Goal: Task Accomplishment & Management: Use online tool/utility

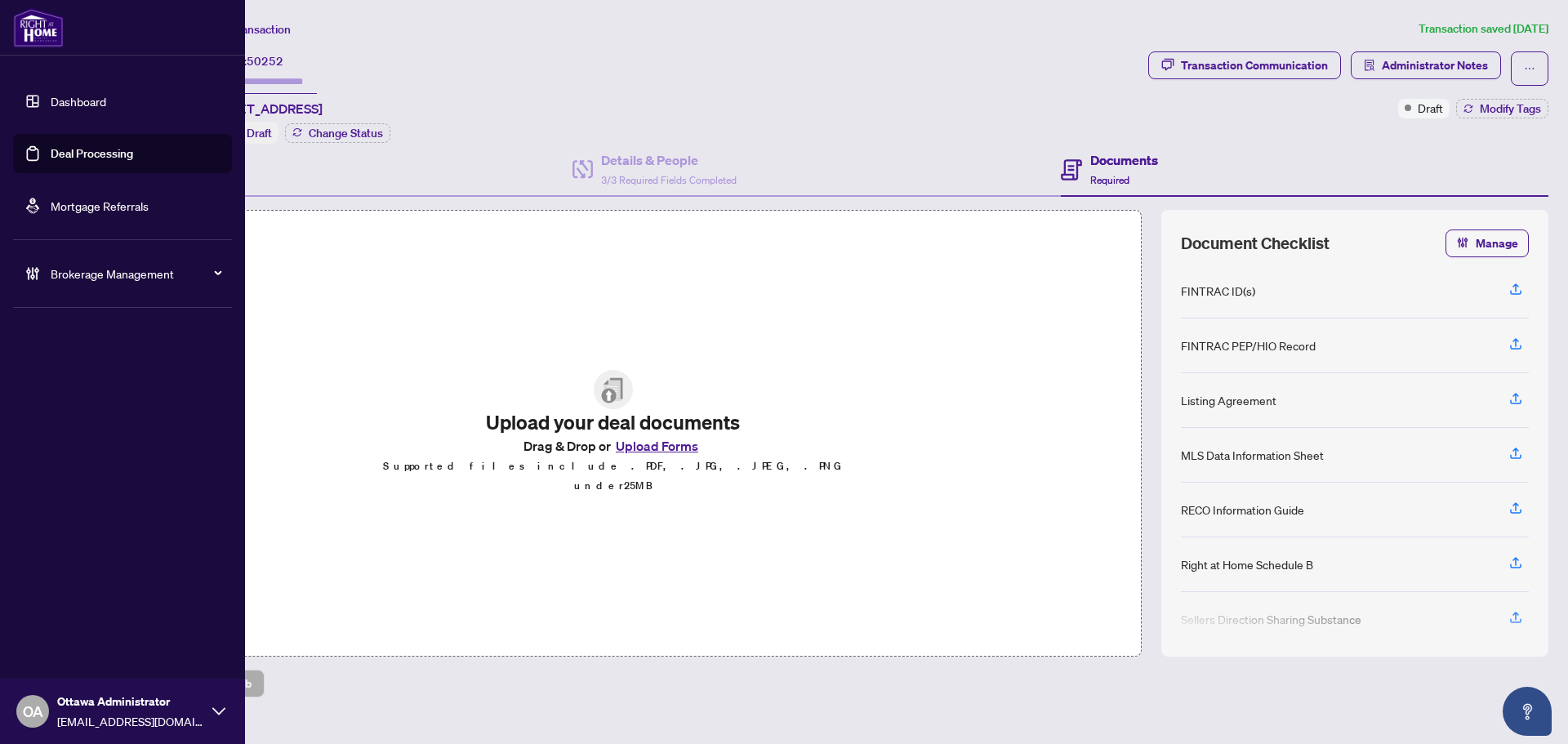
click at [63, 156] on link "Deal Processing" at bounding box center [91, 153] width 83 height 14
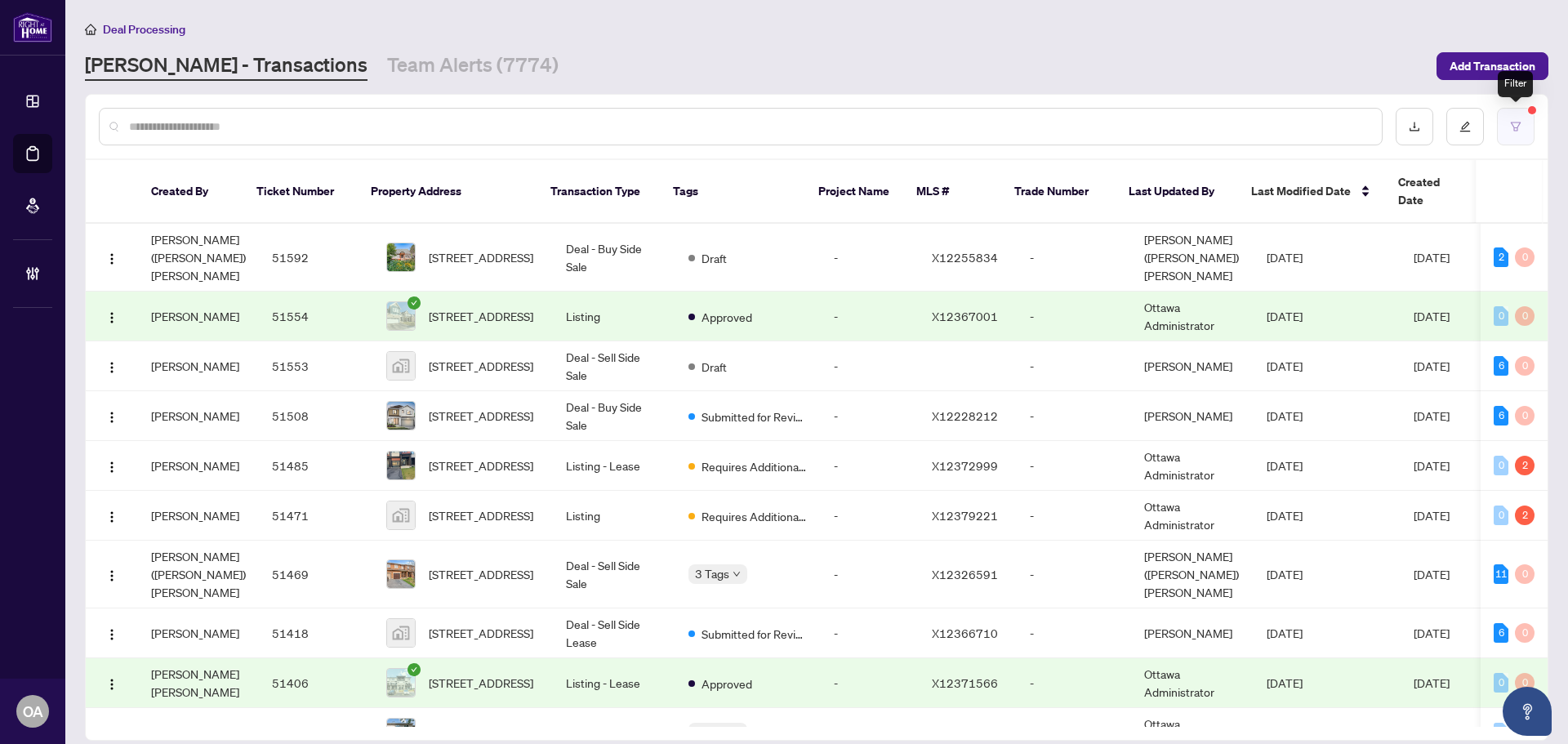
click at [1521, 116] on button "button" at bounding box center [1516, 126] width 38 height 37
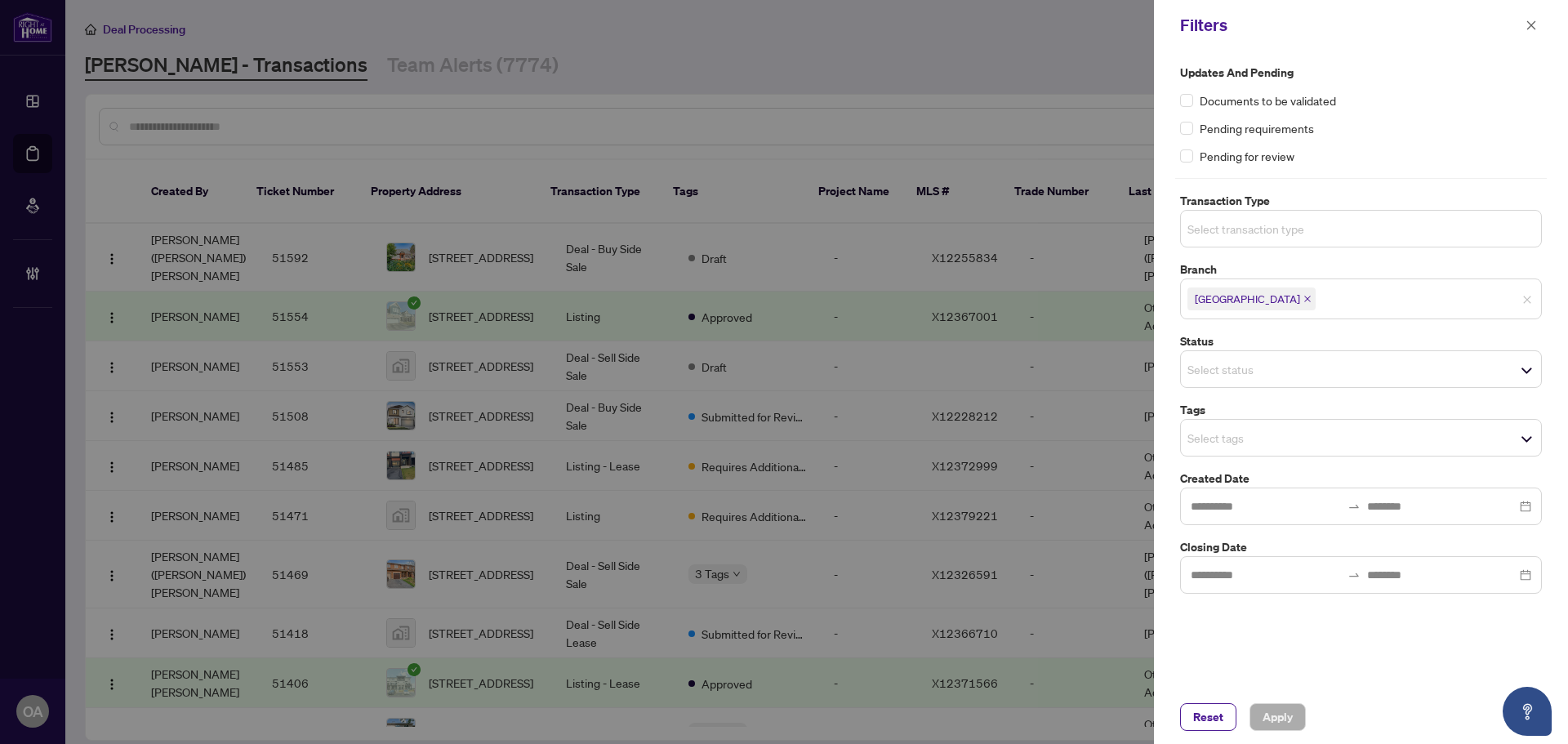
click at [1230, 228] on input "search" at bounding box center [1245, 228] width 114 height 20
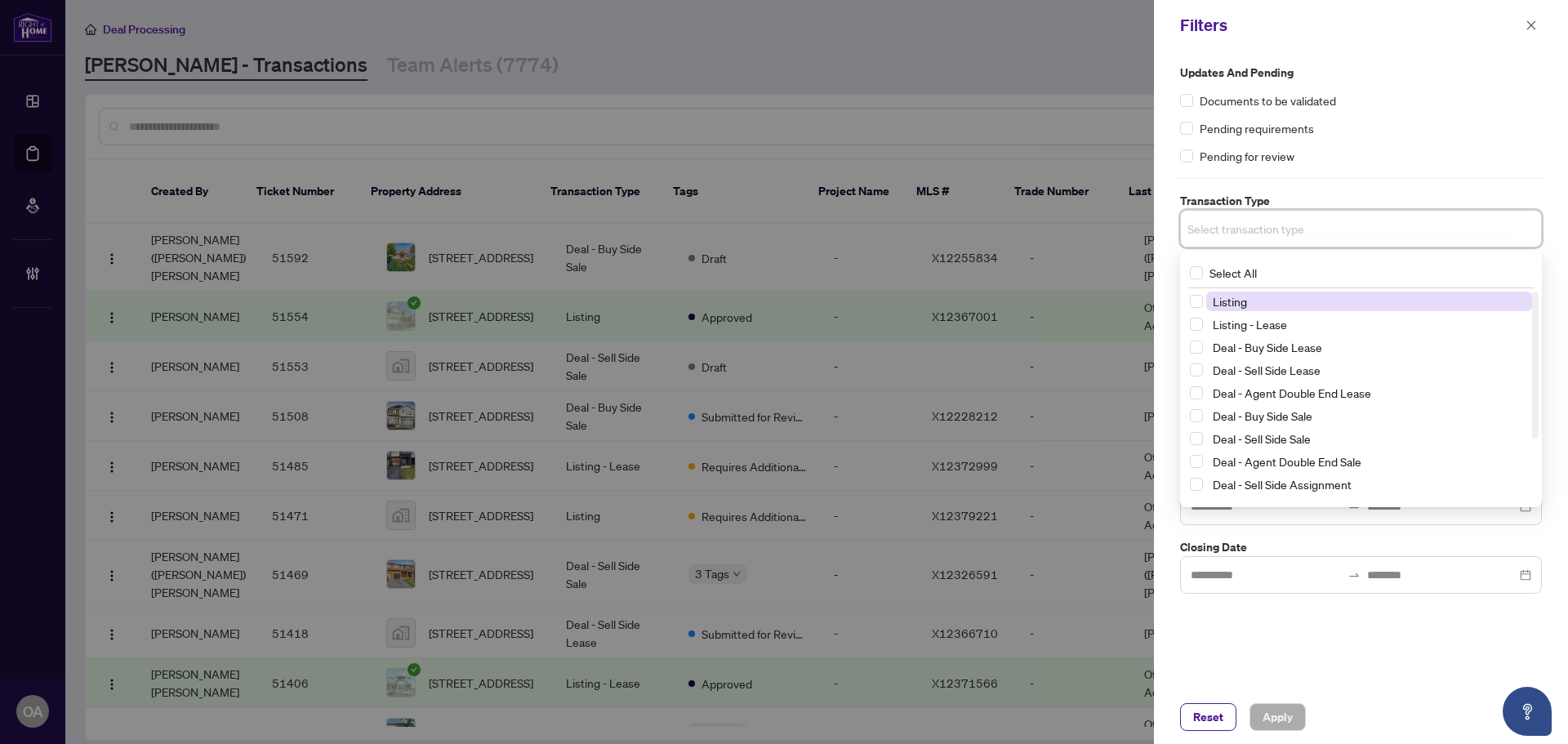
click at [1232, 297] on span "Listing" at bounding box center [1230, 301] width 34 height 14
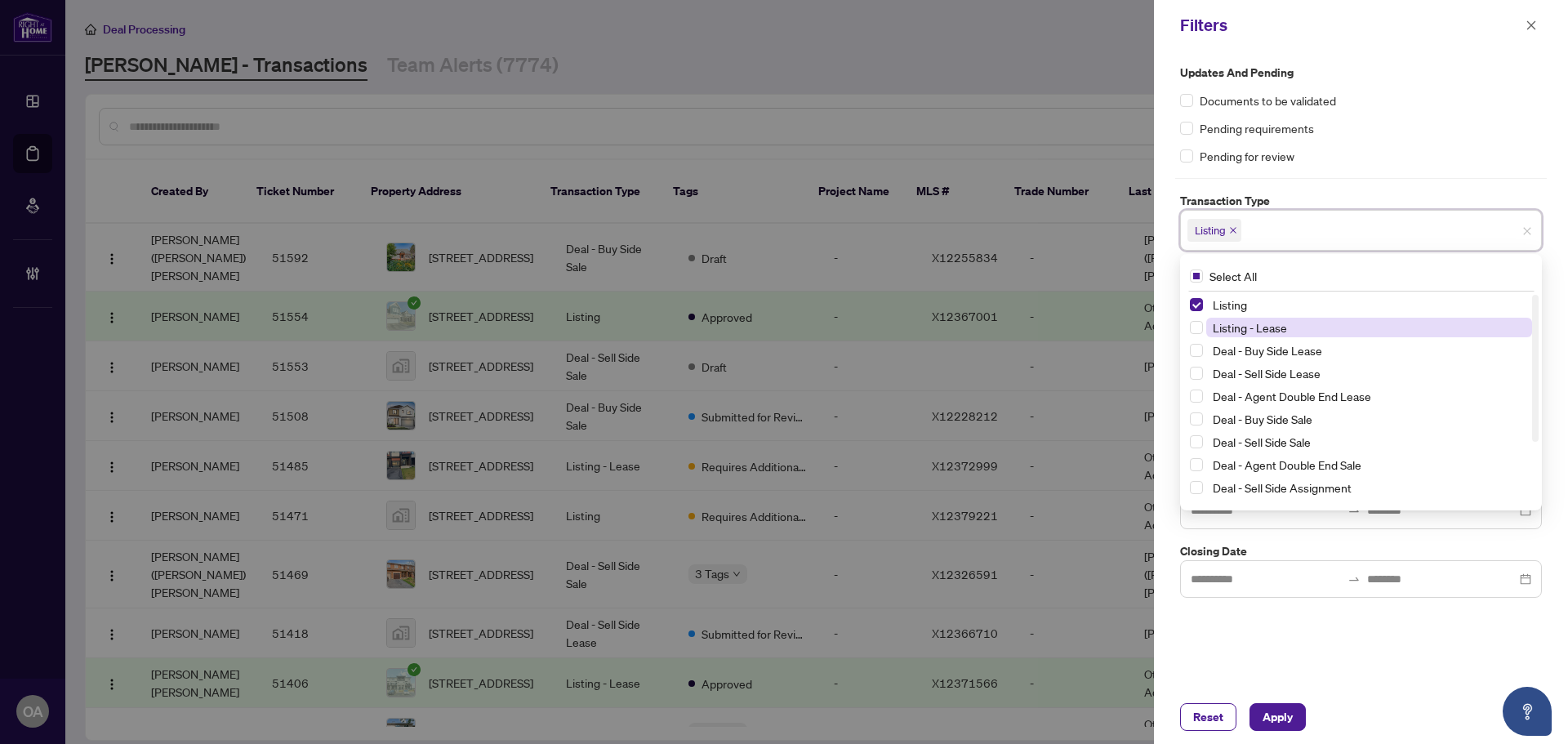
click at [1230, 332] on span "Listing - Lease" at bounding box center [1250, 327] width 74 height 14
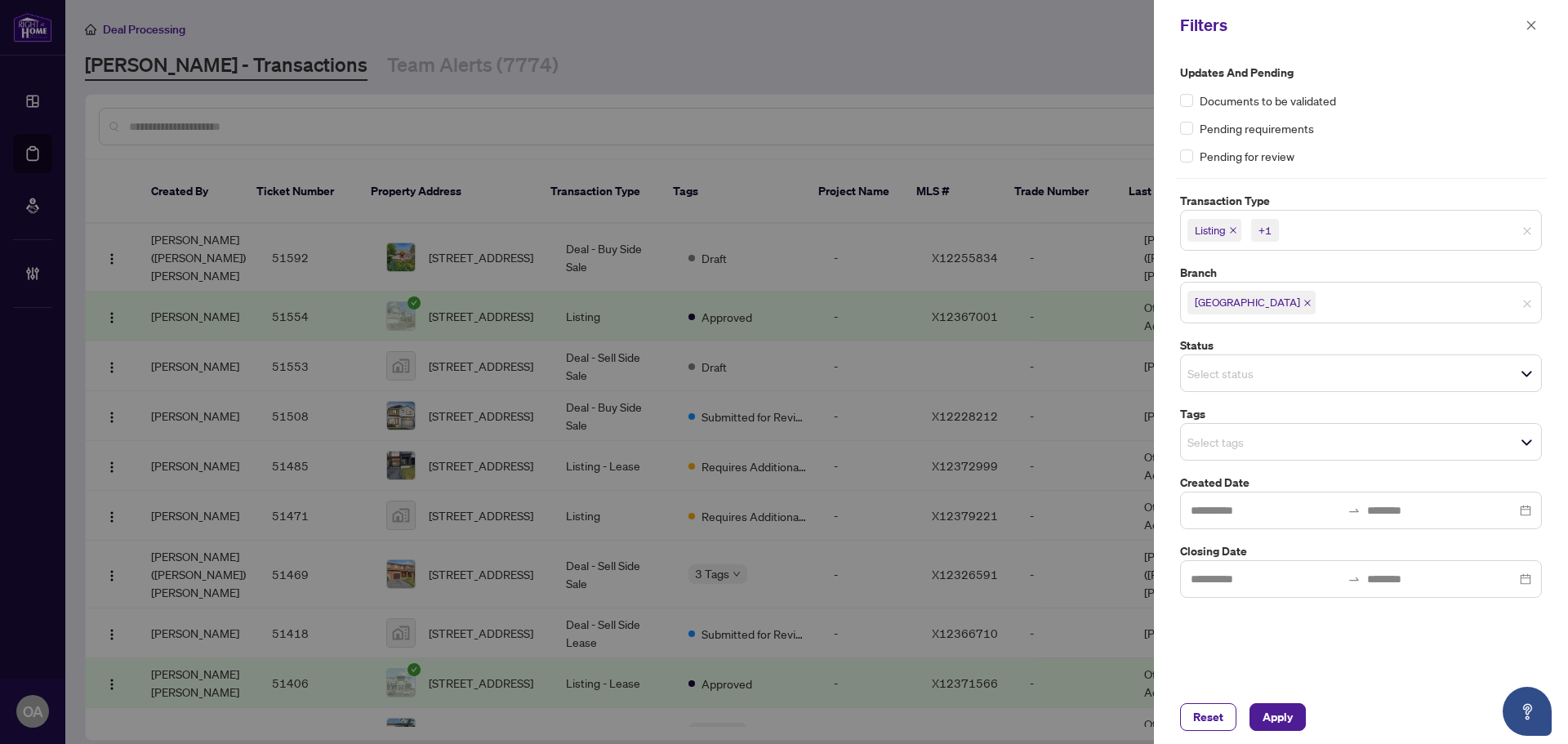
click at [1315, 662] on div "Updates and Pending Documents to be validated Pending requirements Pending for …" at bounding box center [1362, 370] width 414 height 639
click at [1207, 381] on input "search" at bounding box center [1245, 372] width 114 height 20
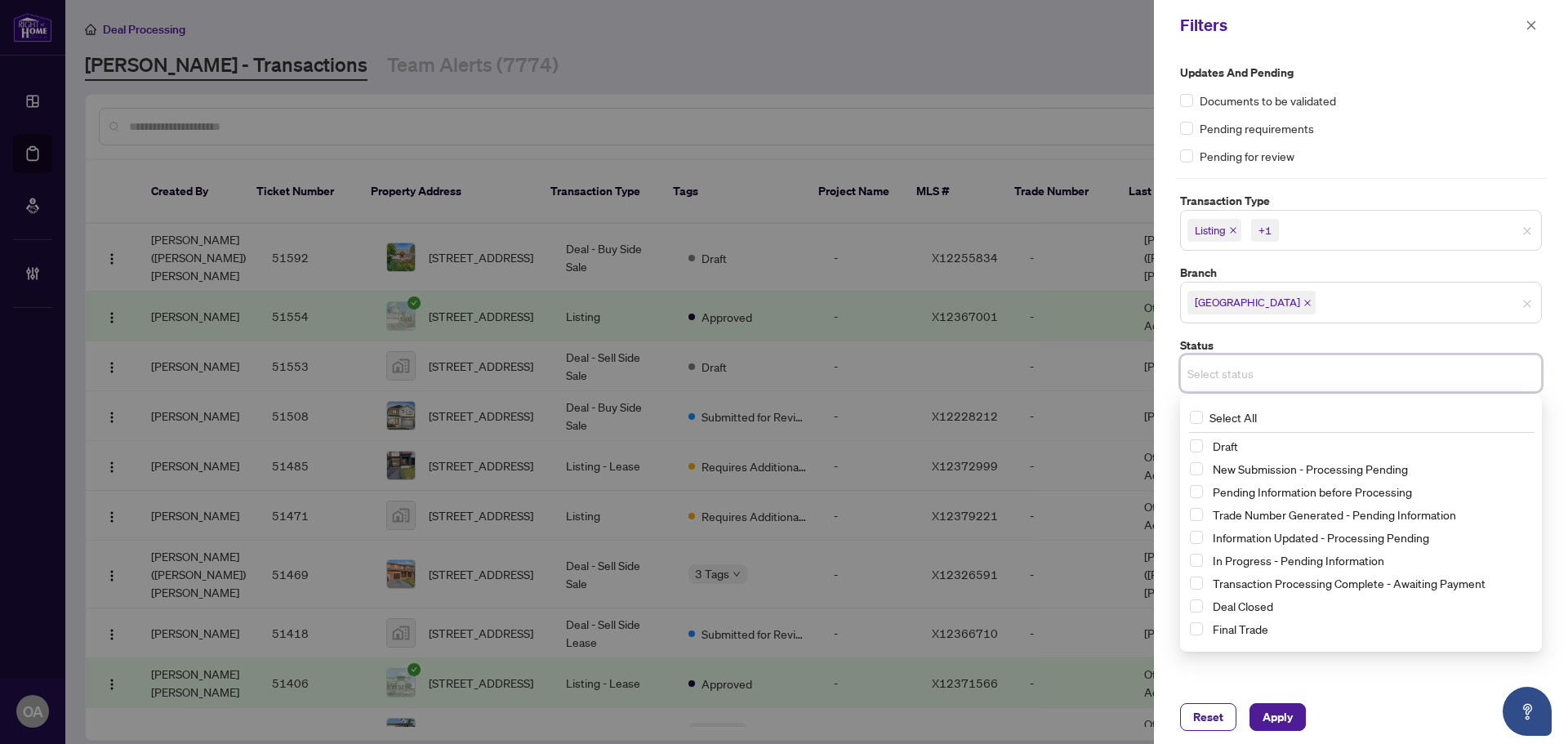
click at [1360, 676] on div "Updates and Pending Documents to be validated Pending requirements Pending for …" at bounding box center [1362, 370] width 414 height 639
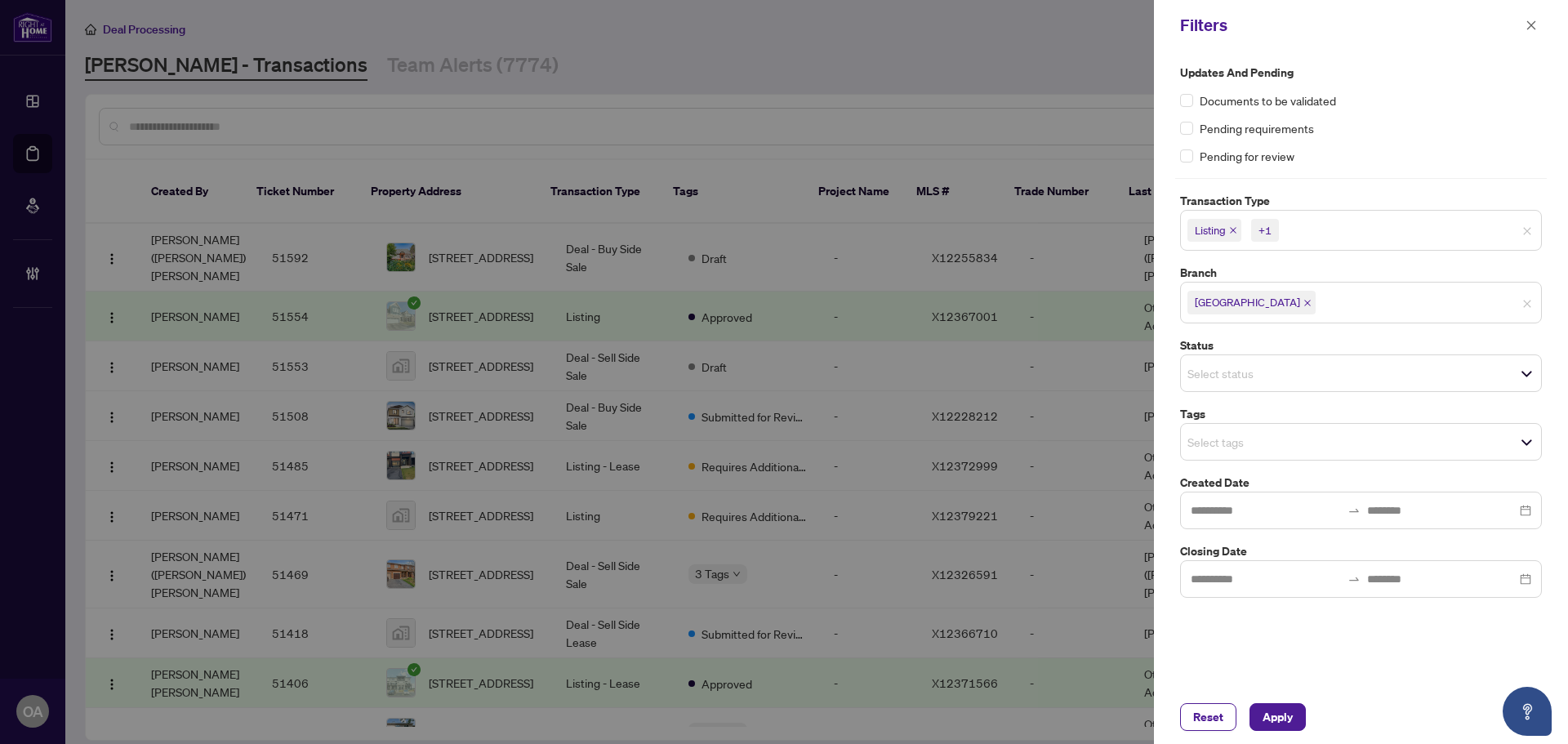
click at [1243, 370] on input "search" at bounding box center [1245, 372] width 114 height 20
click at [1386, 695] on div "Reset Apply" at bounding box center [1362, 717] width 414 height 54
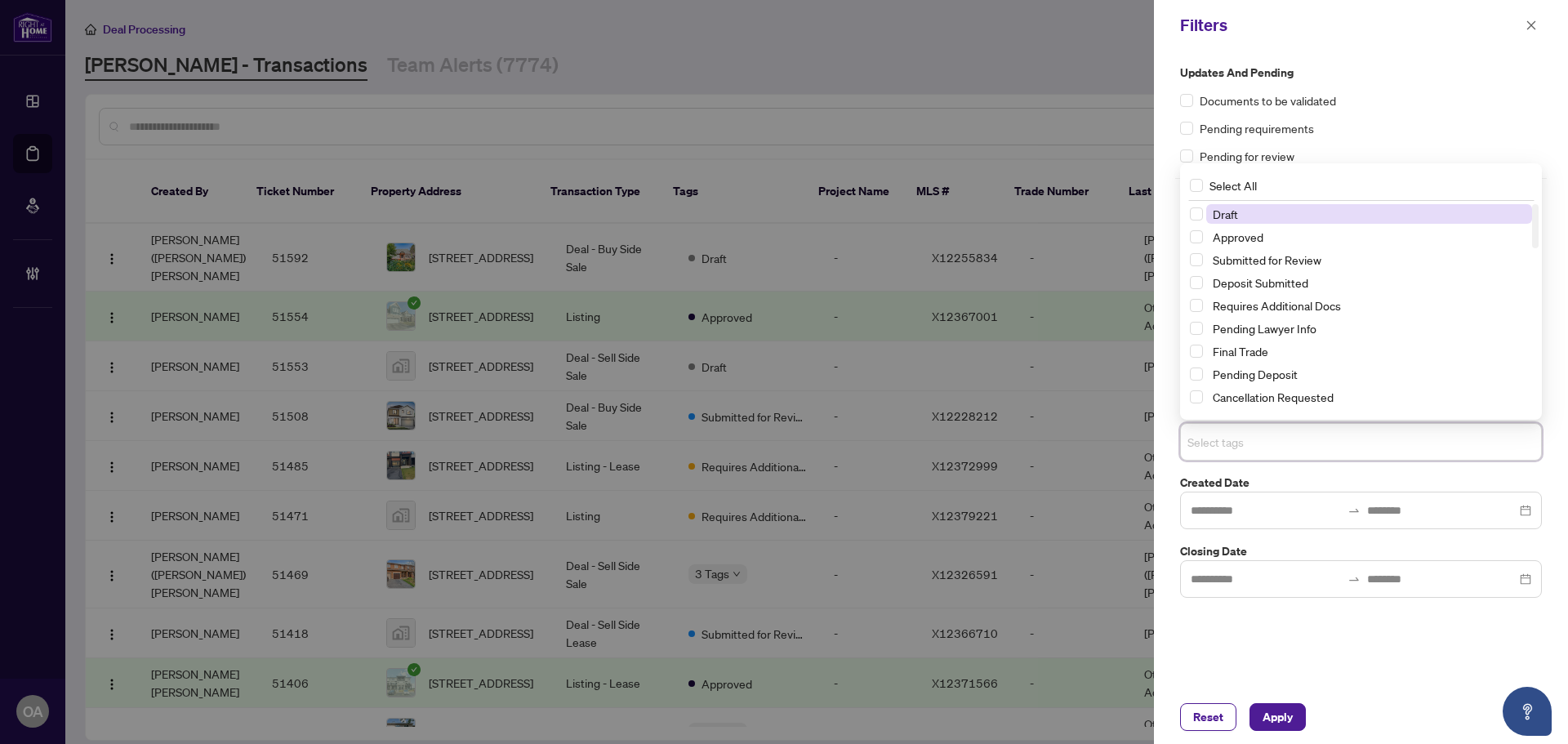
click at [1215, 439] on input "search" at bounding box center [1245, 441] width 114 height 20
click at [1307, 647] on div "Updates and Pending Documents to be validated Pending requirements Pending for …" at bounding box center [1362, 370] width 414 height 639
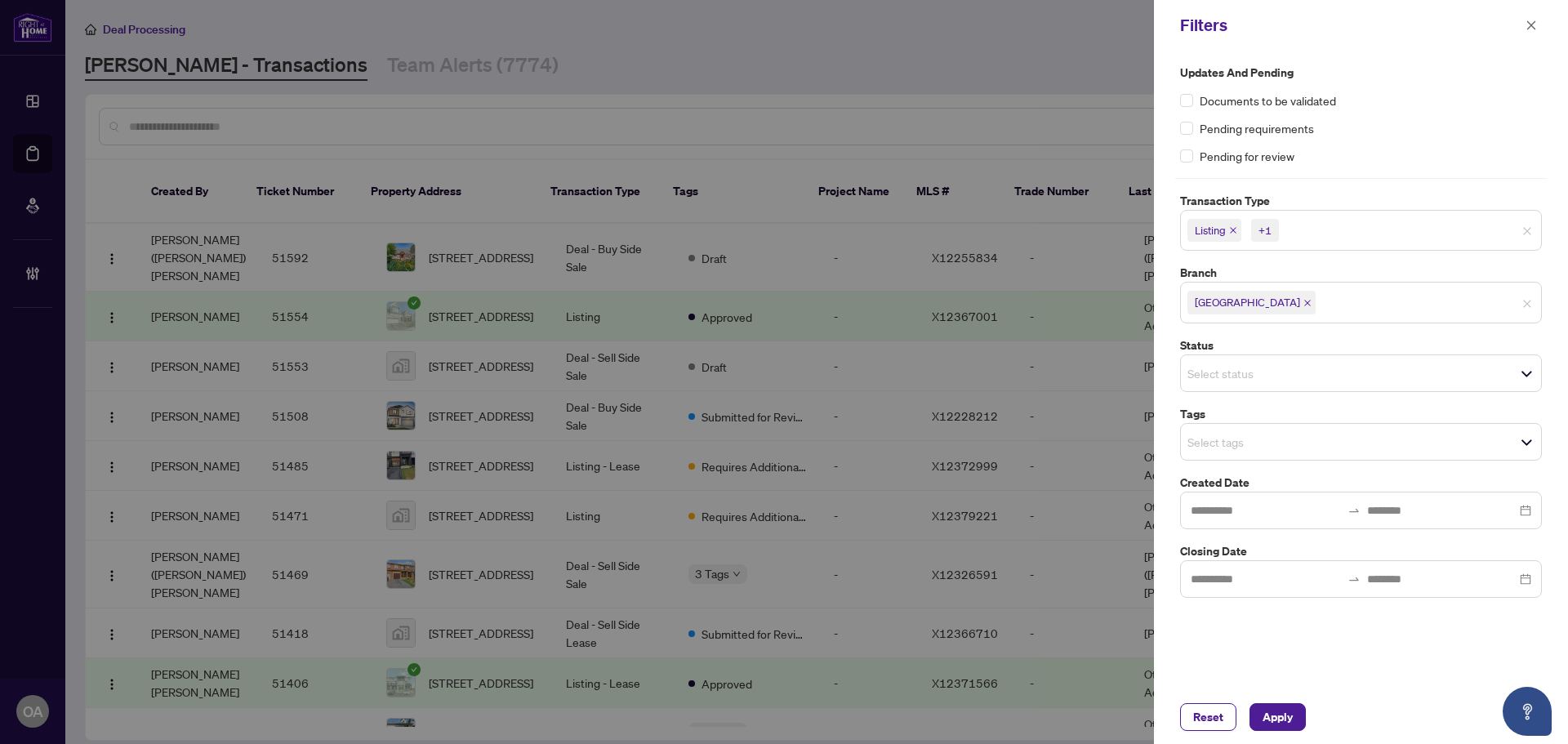
click at [1222, 443] on input "search" at bounding box center [1245, 441] width 114 height 20
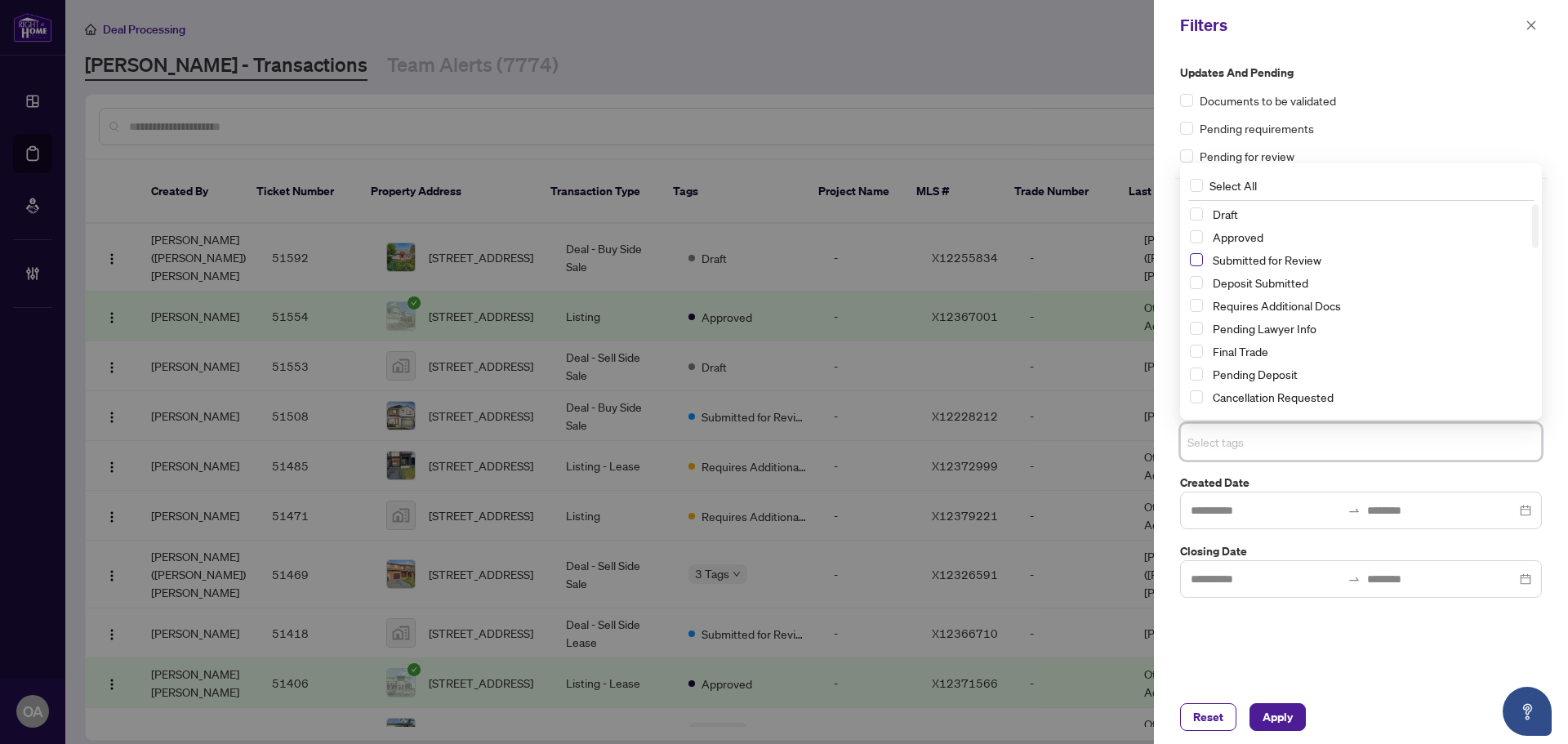
click at [1192, 260] on span "Select Submitted for Review" at bounding box center [1196, 259] width 13 height 13
click at [1264, 717] on span "Apply" at bounding box center [1277, 717] width 30 height 26
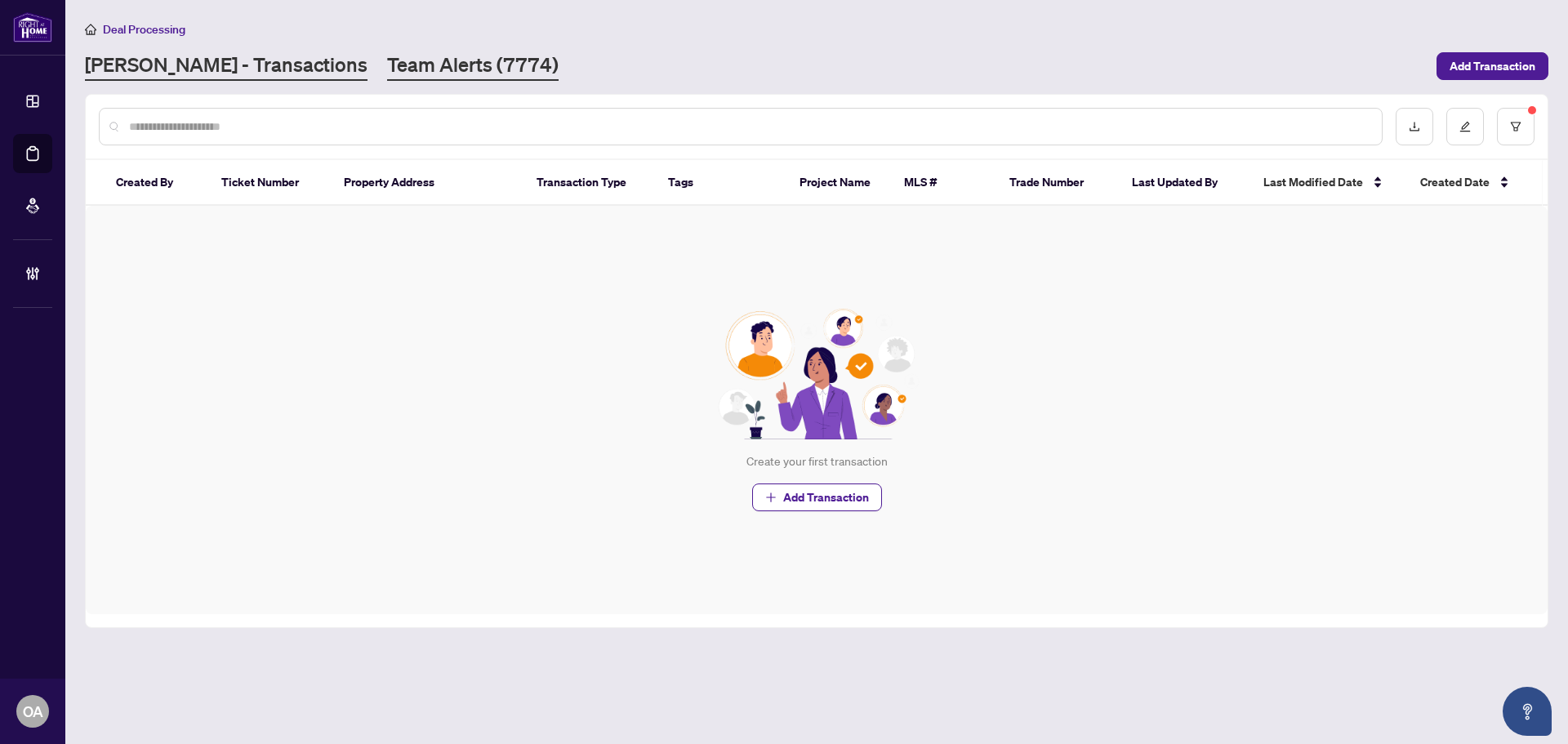
click at [414, 72] on link "Team Alerts (7774)" at bounding box center [472, 66] width 171 height 29
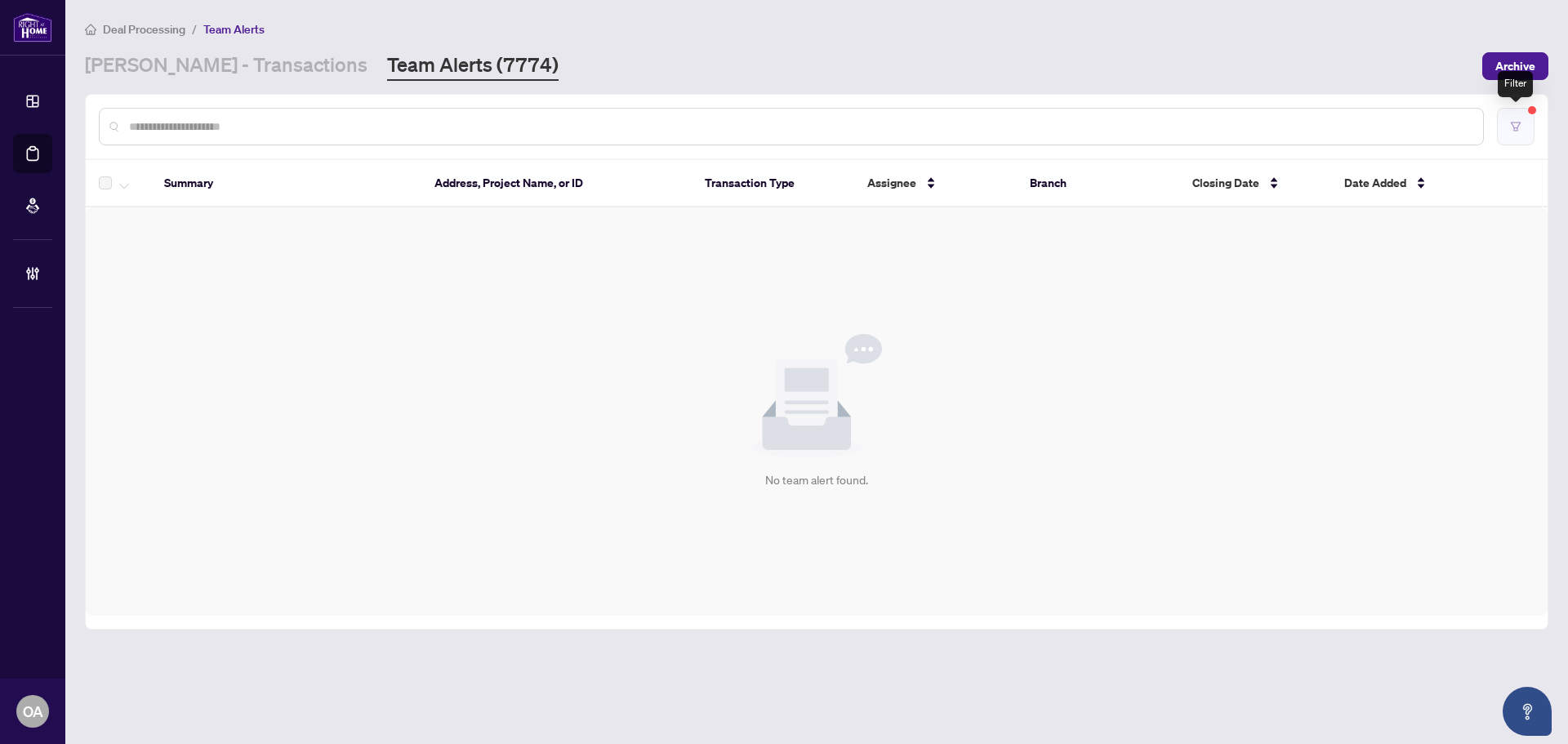
click at [1513, 123] on icon "filter" at bounding box center [1515, 126] width 11 height 11
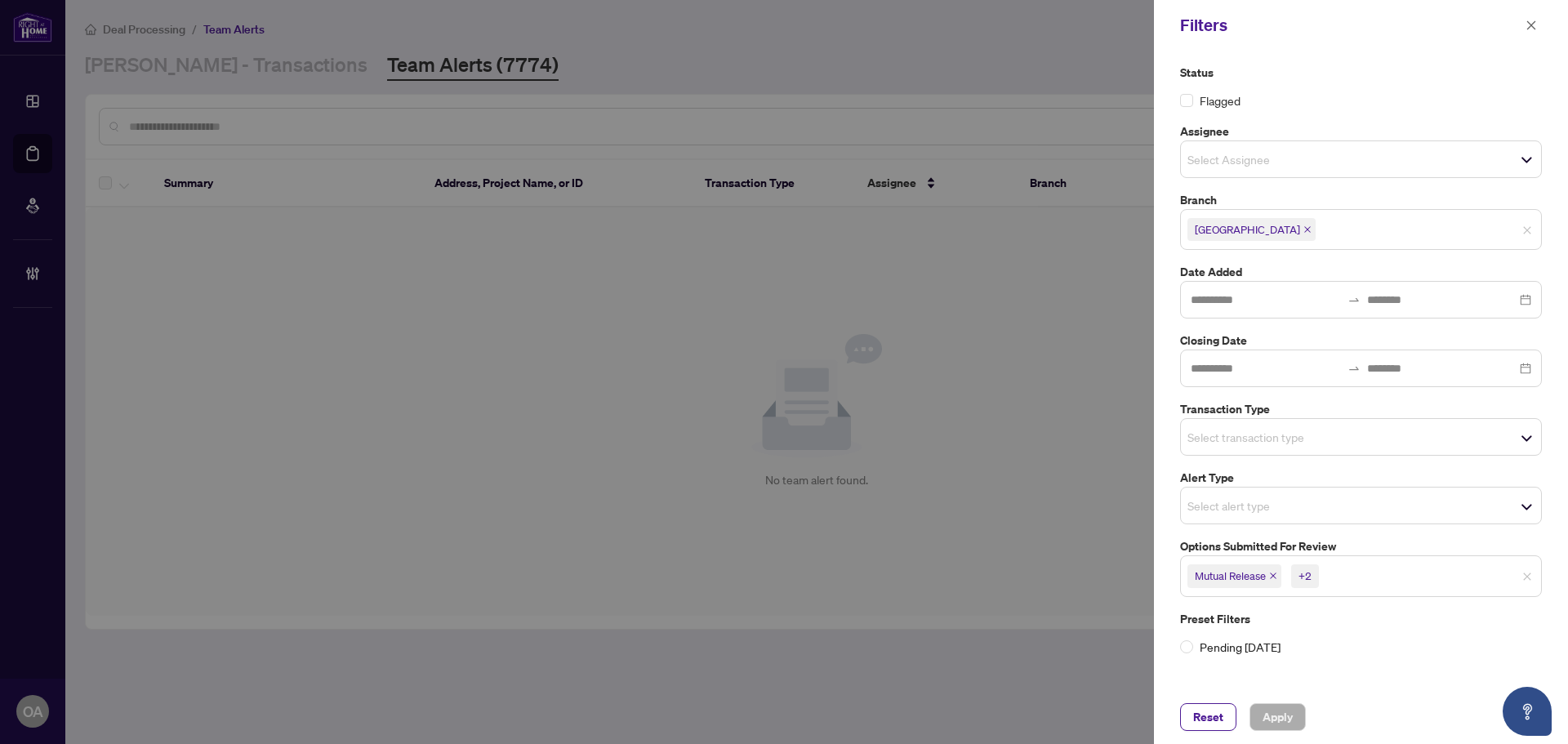
click at [1275, 576] on icon "close" at bounding box center [1274, 577] width 7 height 7
click at [1264, 576] on icon "close" at bounding box center [1260, 576] width 9 height 9
click at [1258, 576] on icon "close" at bounding box center [1257, 577] width 7 height 7
click at [1201, 430] on input "search" at bounding box center [1245, 436] width 114 height 20
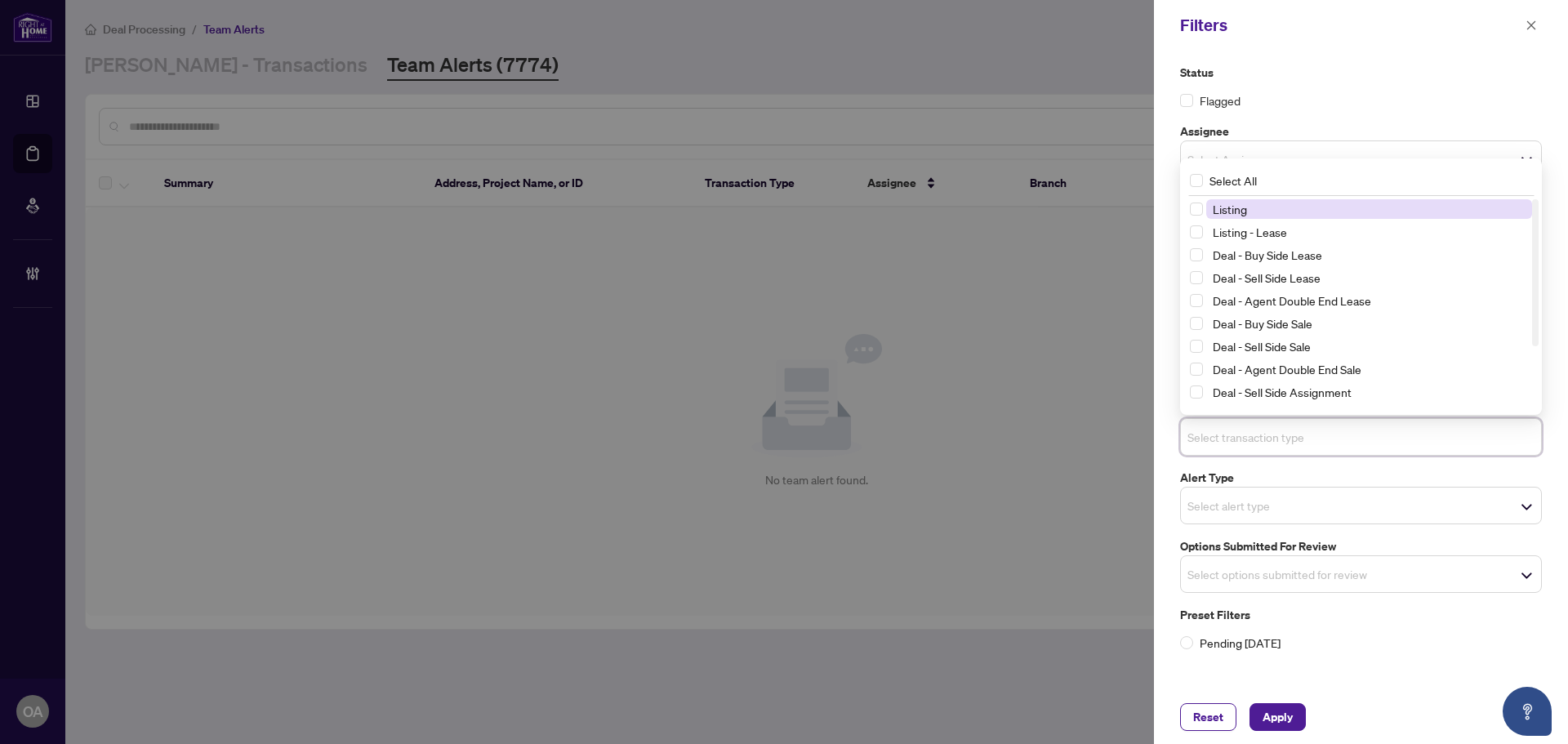
click at [1201, 430] on input "search" at bounding box center [1245, 436] width 114 height 20
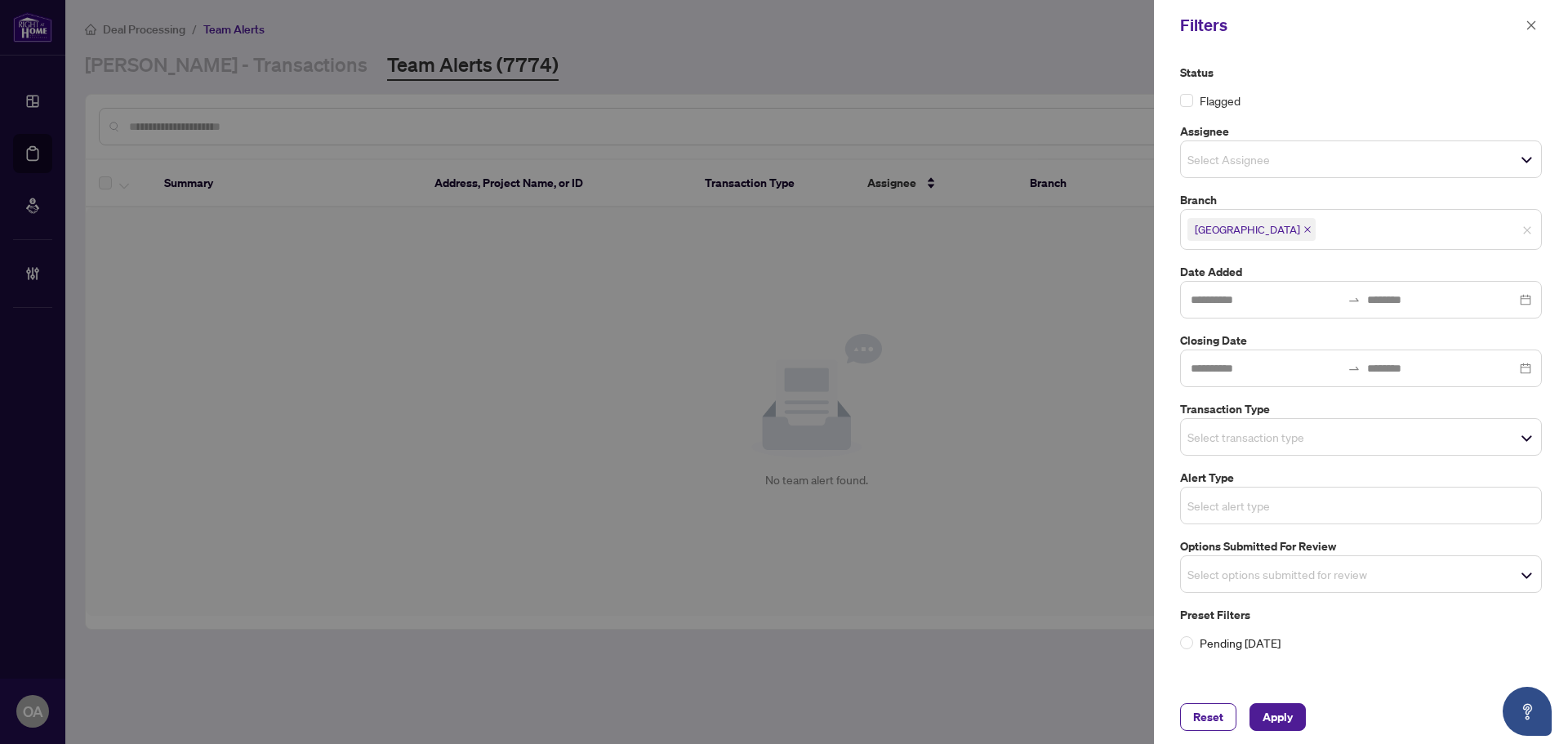
click at [1196, 501] on input "search" at bounding box center [1245, 505] width 114 height 20
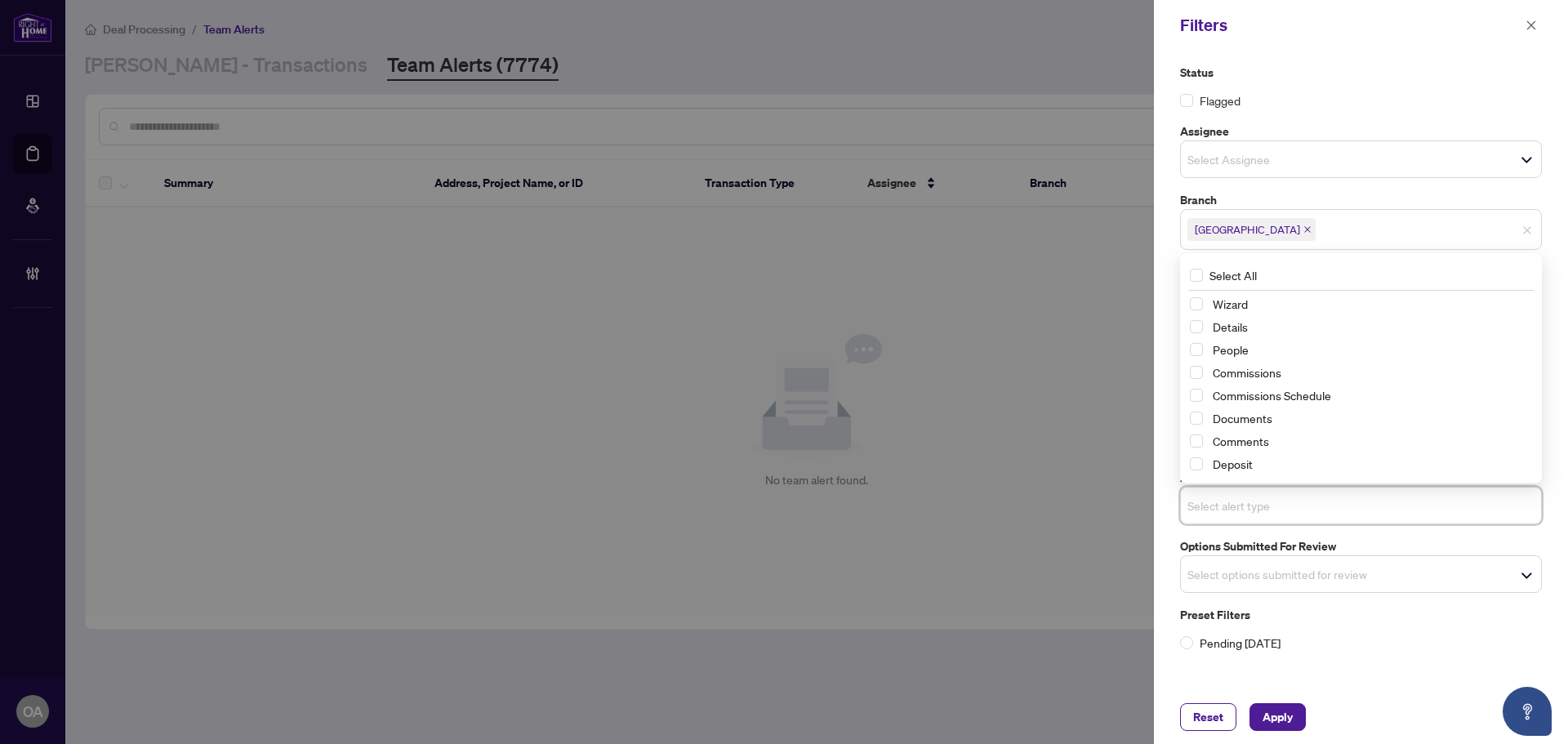
click at [1318, 632] on div "Preset Filters Pending [DATE]" at bounding box center [1361, 629] width 362 height 46
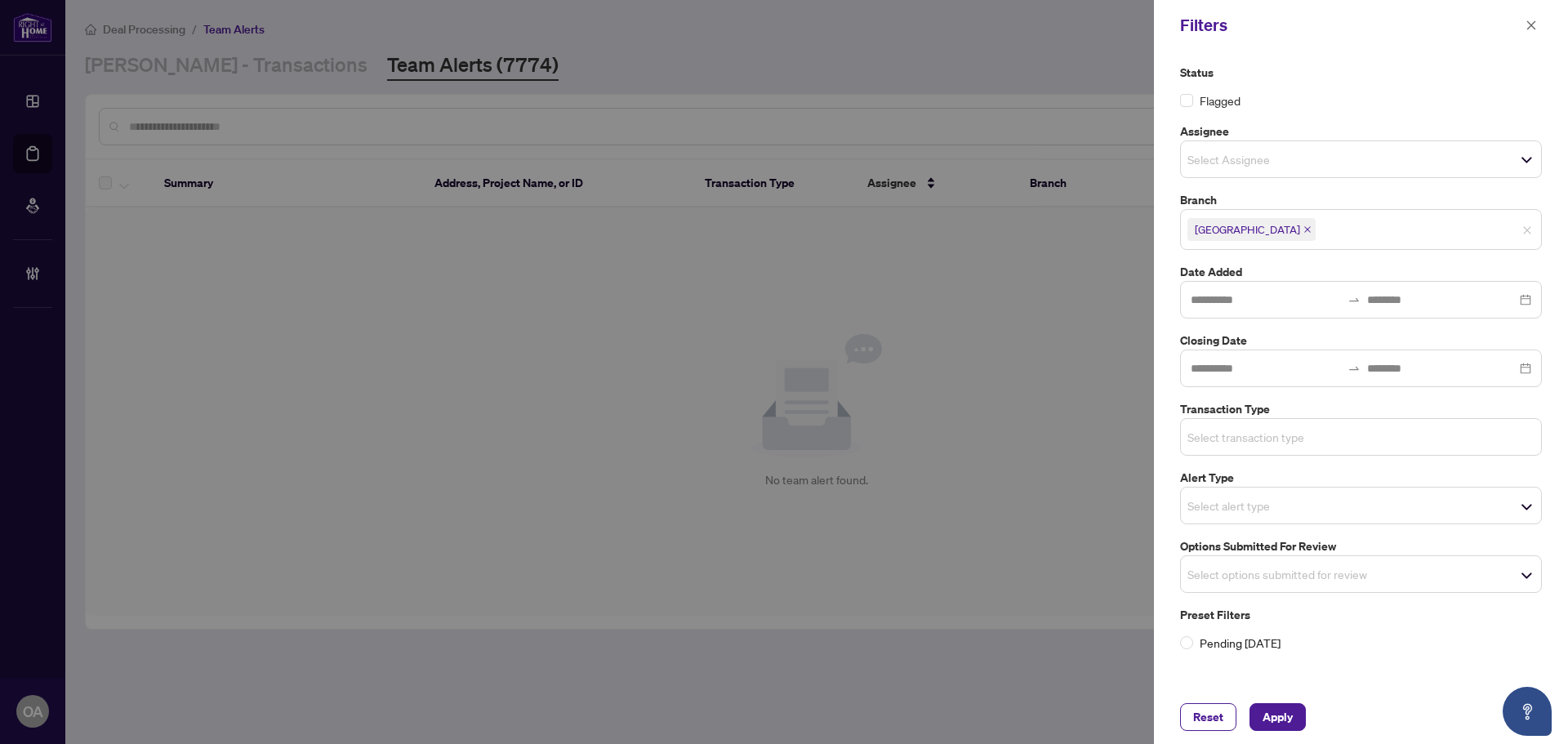
click at [1202, 431] on input "search" at bounding box center [1245, 436] width 114 height 20
click at [1406, 707] on div "Reset Apply" at bounding box center [1361, 717] width 362 height 28
click at [1213, 574] on input "search" at bounding box center [1245, 574] width 114 height 20
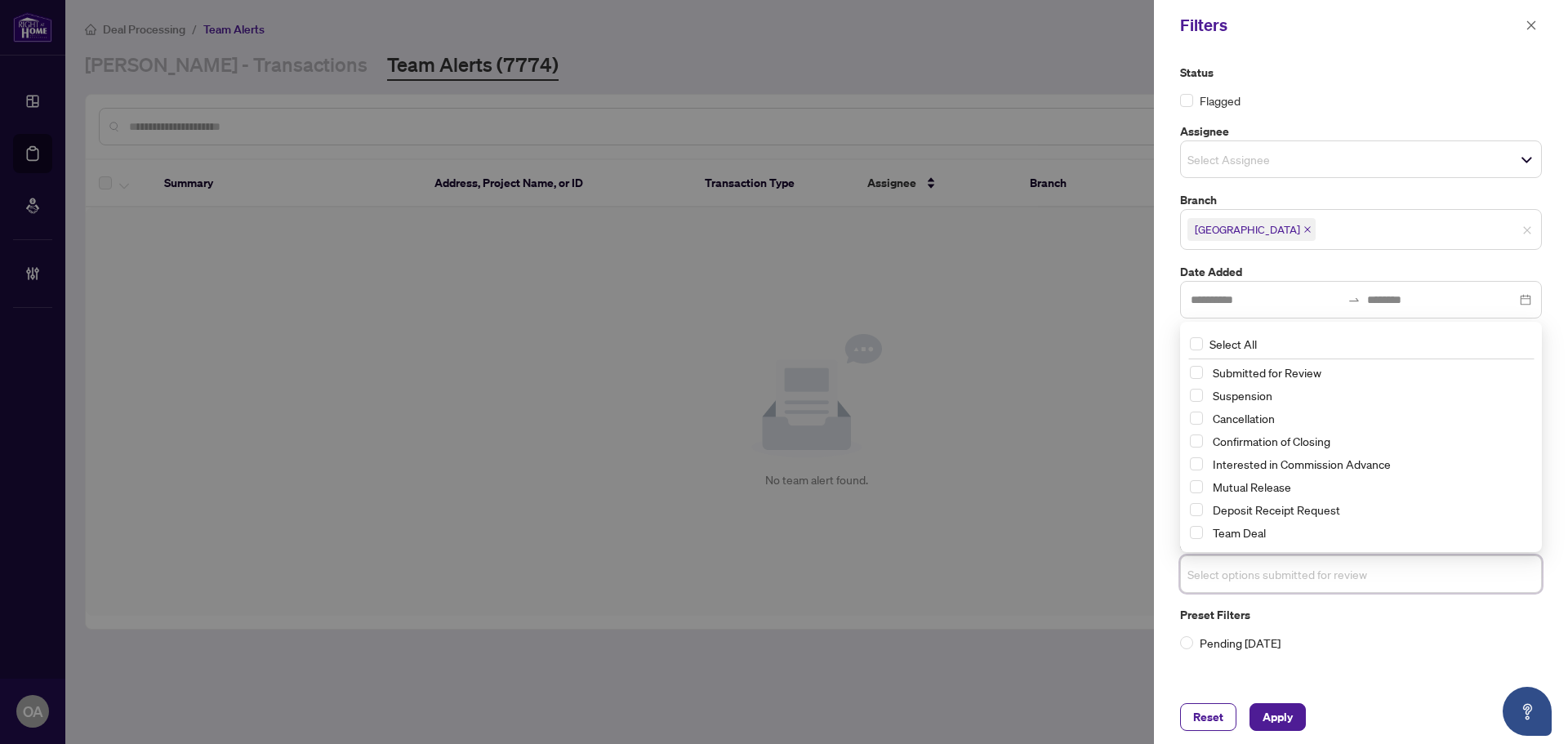
click at [1351, 618] on label "Preset Filters" at bounding box center [1361, 614] width 362 height 18
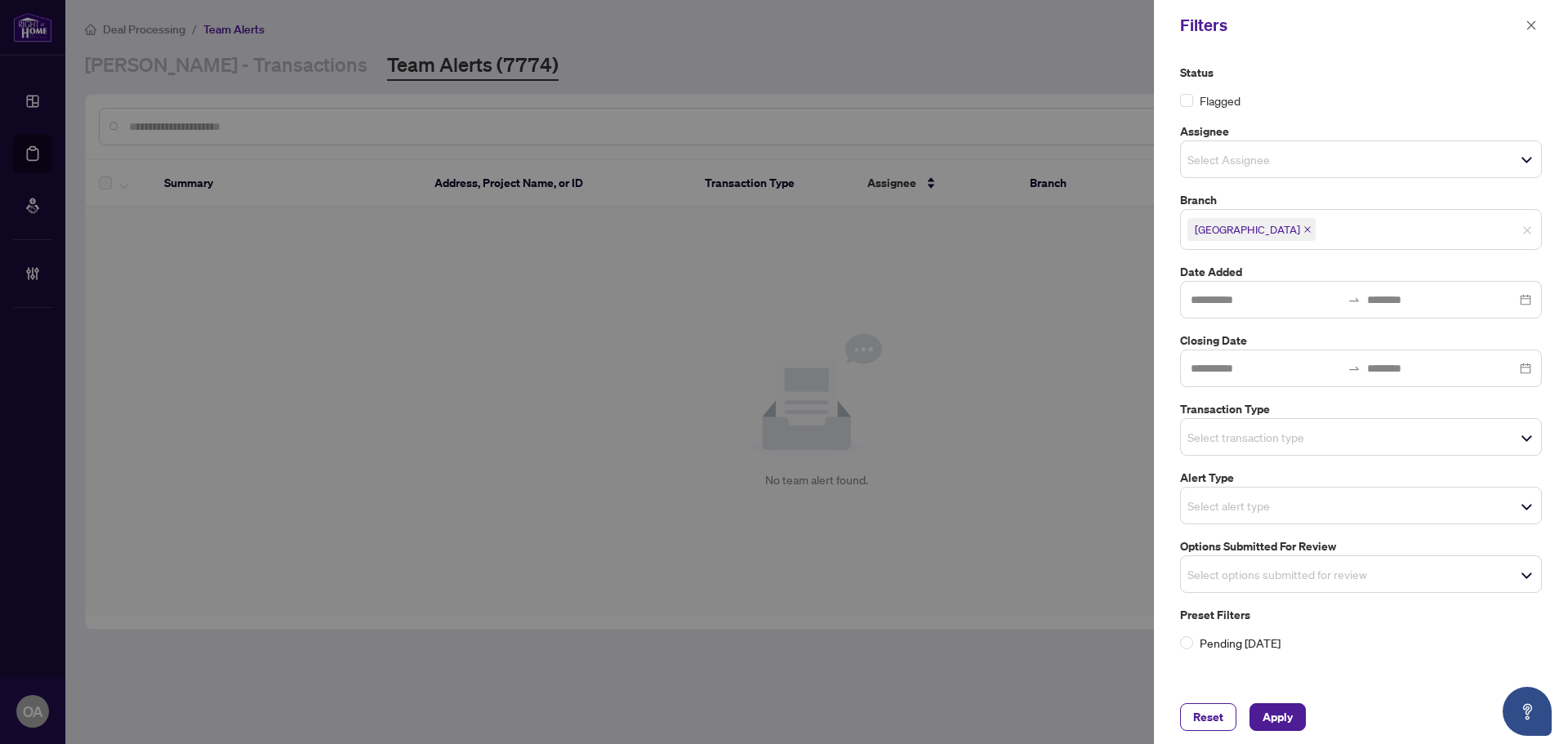
click at [1207, 501] on input "search" at bounding box center [1245, 505] width 114 height 20
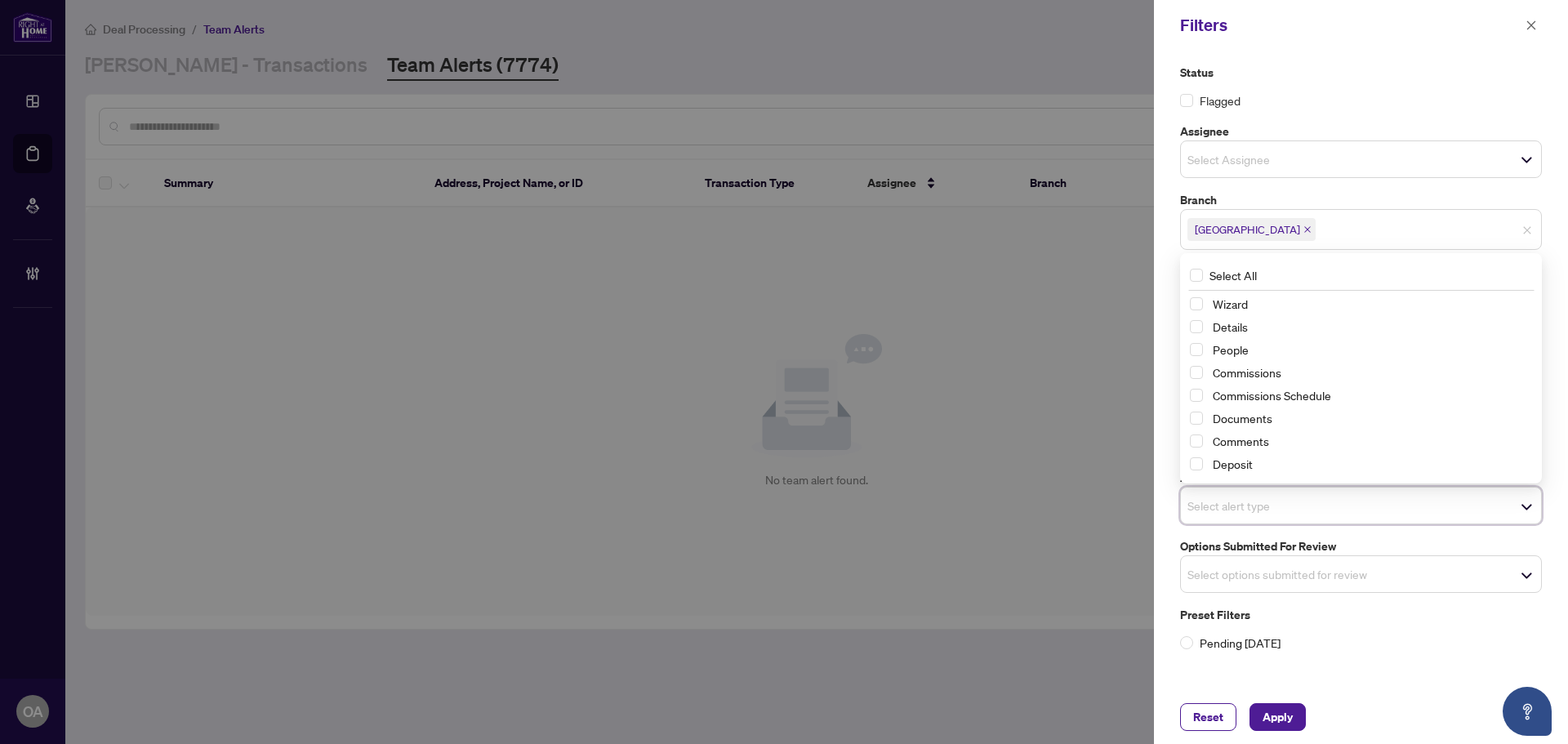
click at [1316, 632] on div "Preset Filters Pending [DATE]" at bounding box center [1361, 629] width 362 height 46
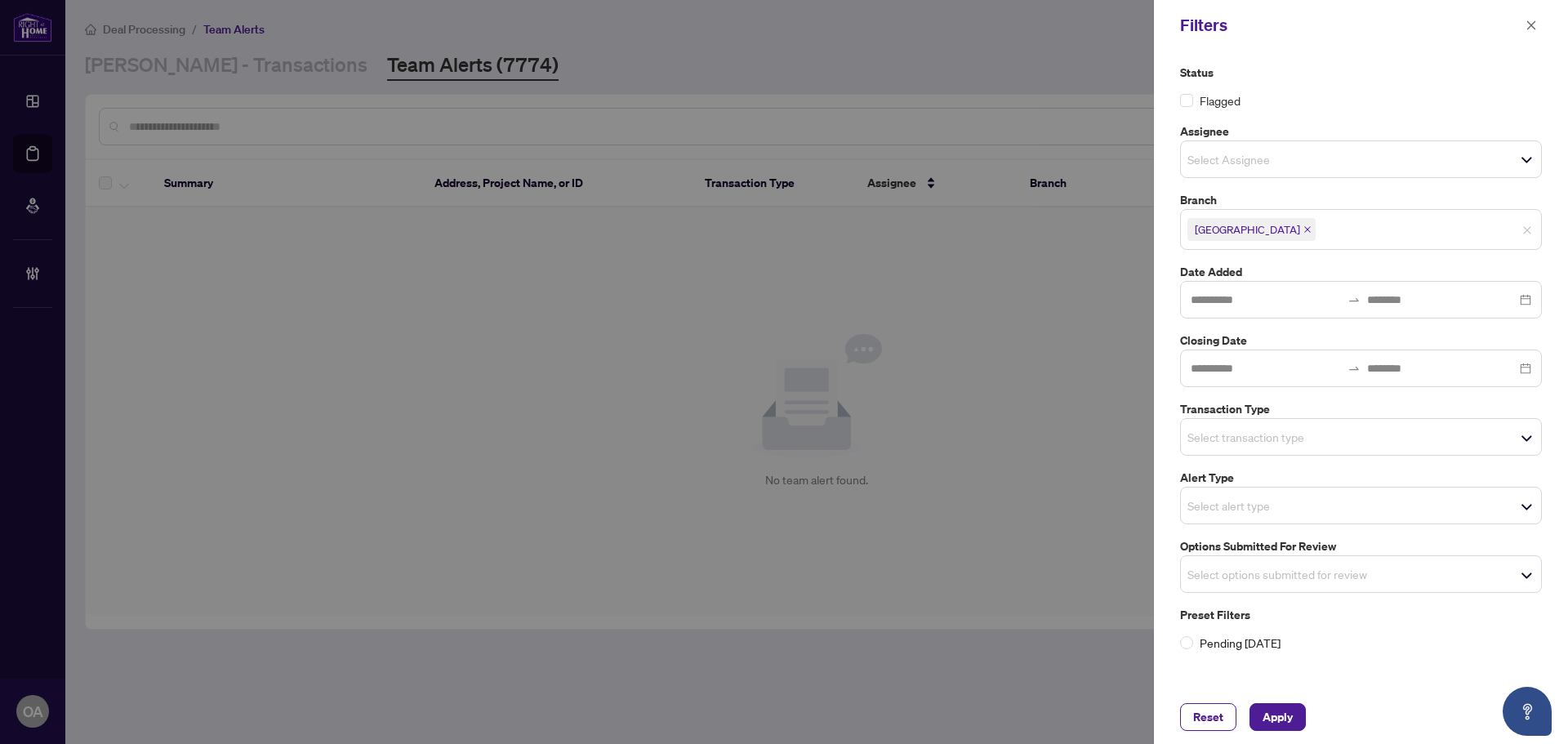
click at [1212, 169] on span "Select Assignee" at bounding box center [1361, 159] width 360 height 23
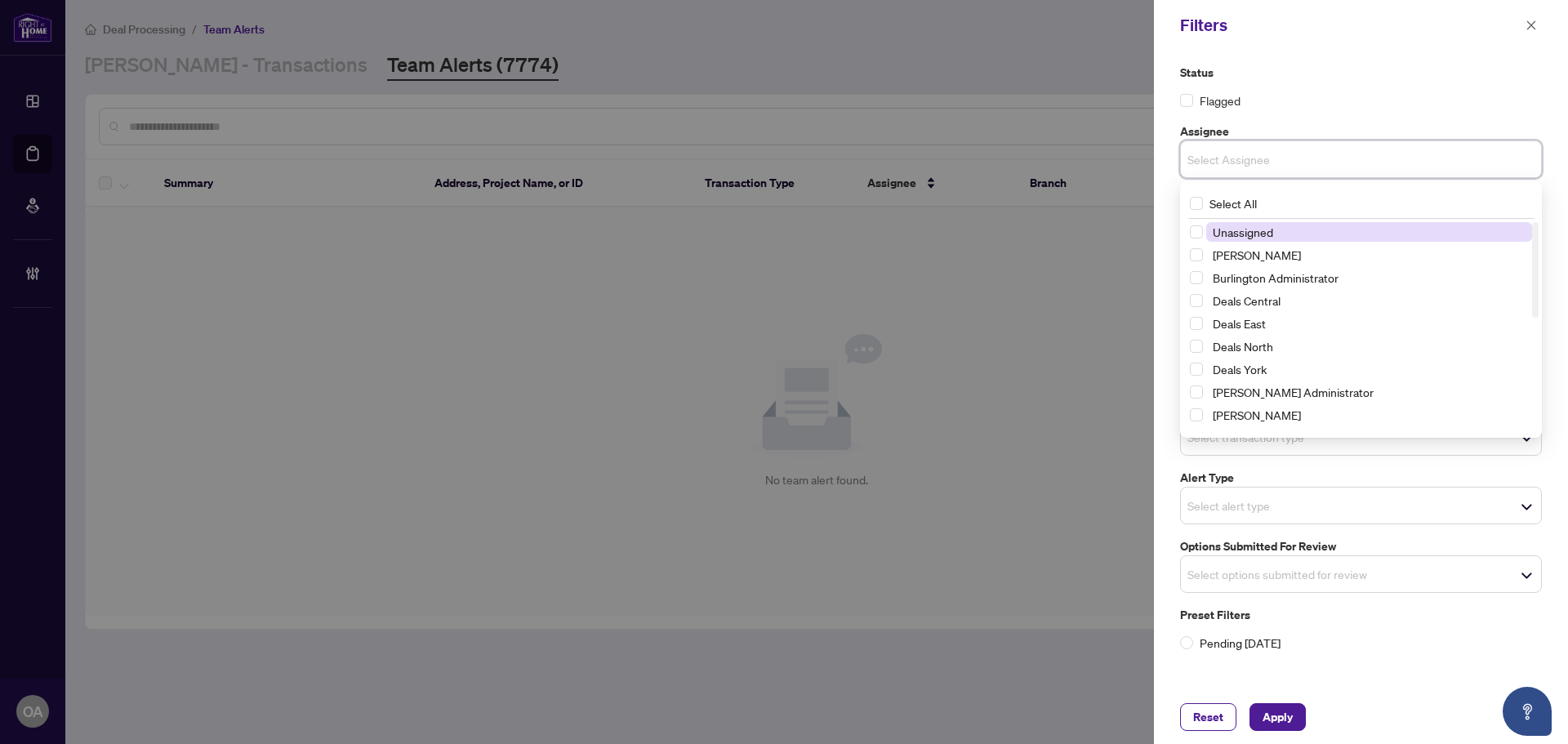
click at [1212, 167] on input "search" at bounding box center [1245, 159] width 114 height 20
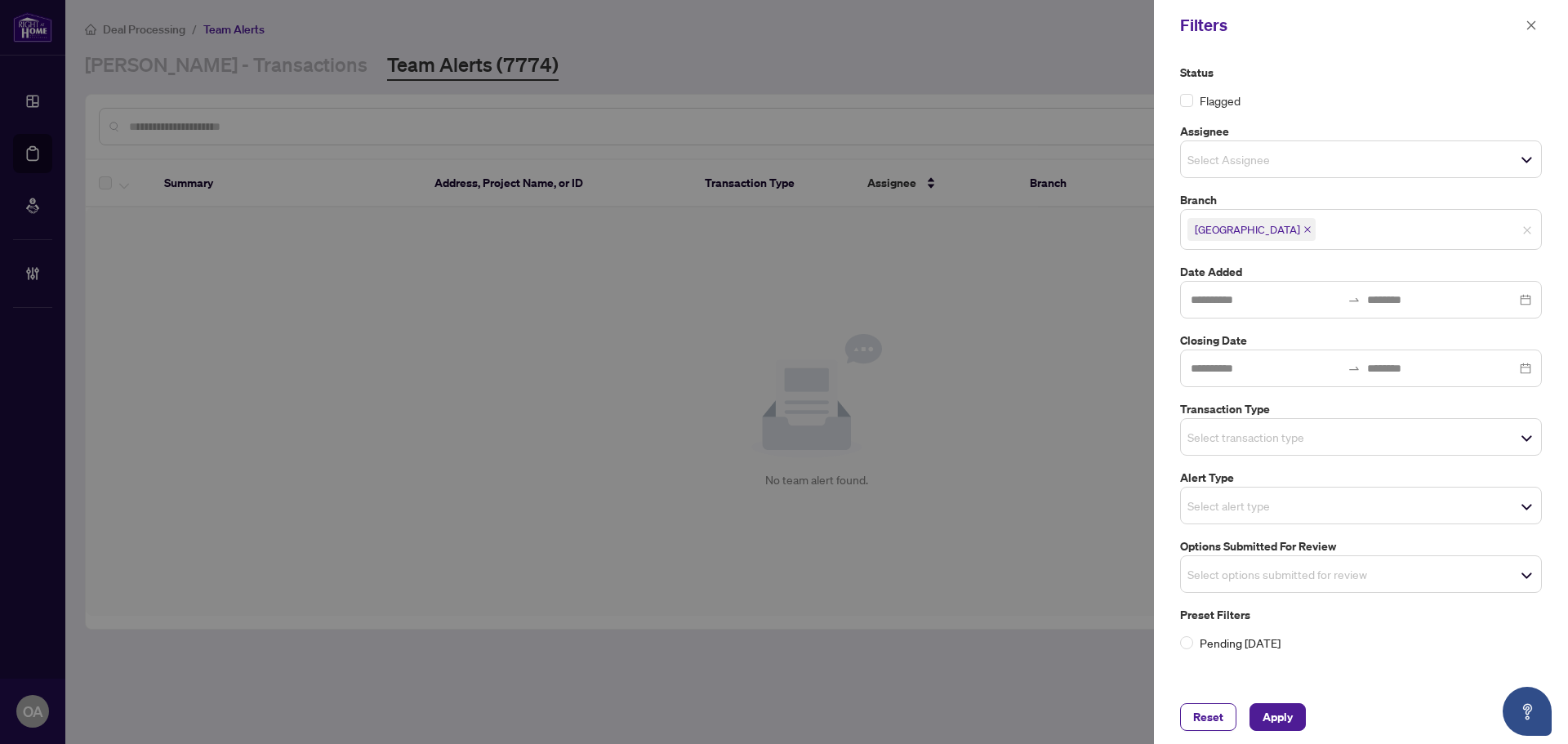
click at [1309, 124] on label "Assignee" at bounding box center [1361, 131] width 362 height 18
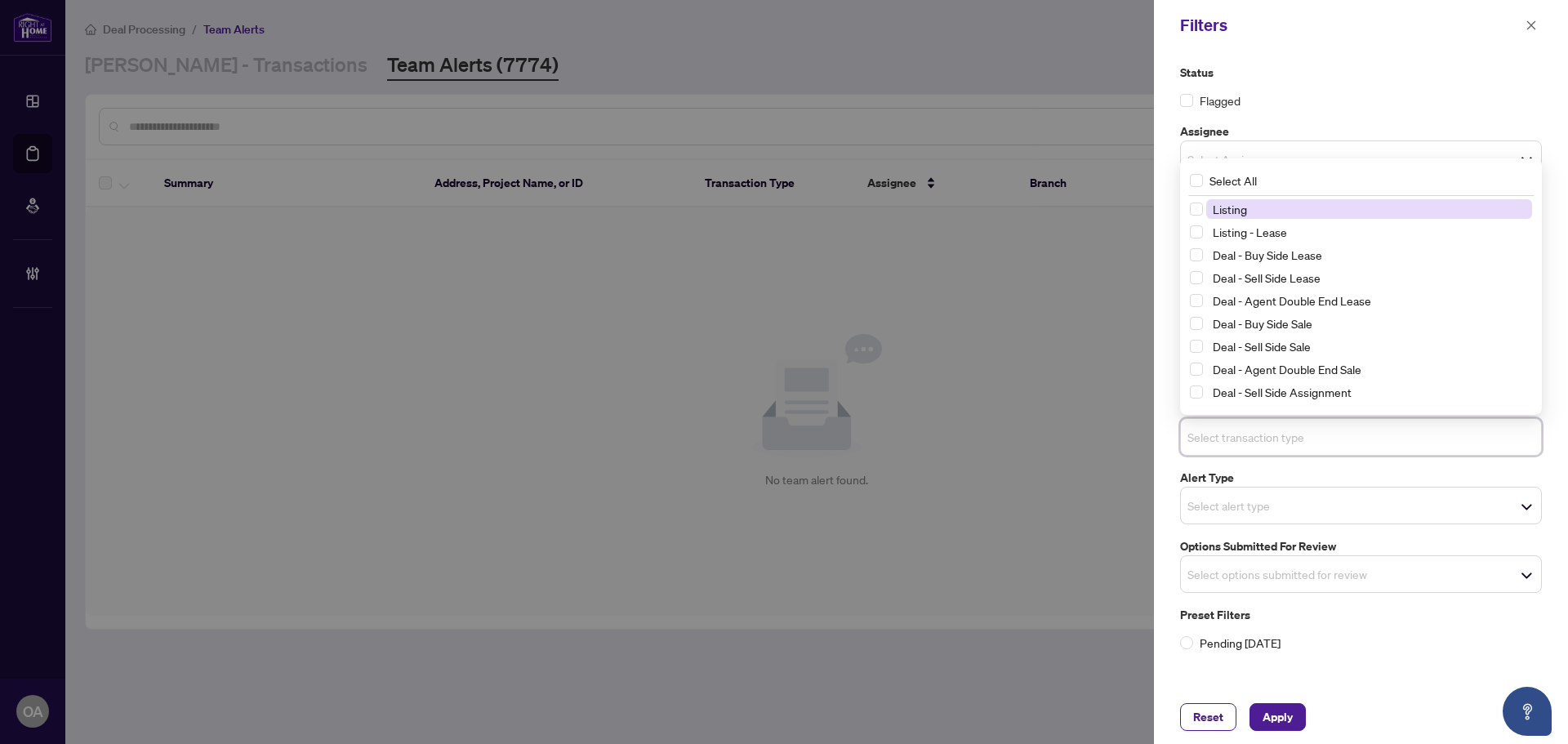
click at [1212, 431] on input "search" at bounding box center [1245, 436] width 114 height 20
click at [1200, 210] on span "Select Listing" at bounding box center [1196, 209] width 13 height 13
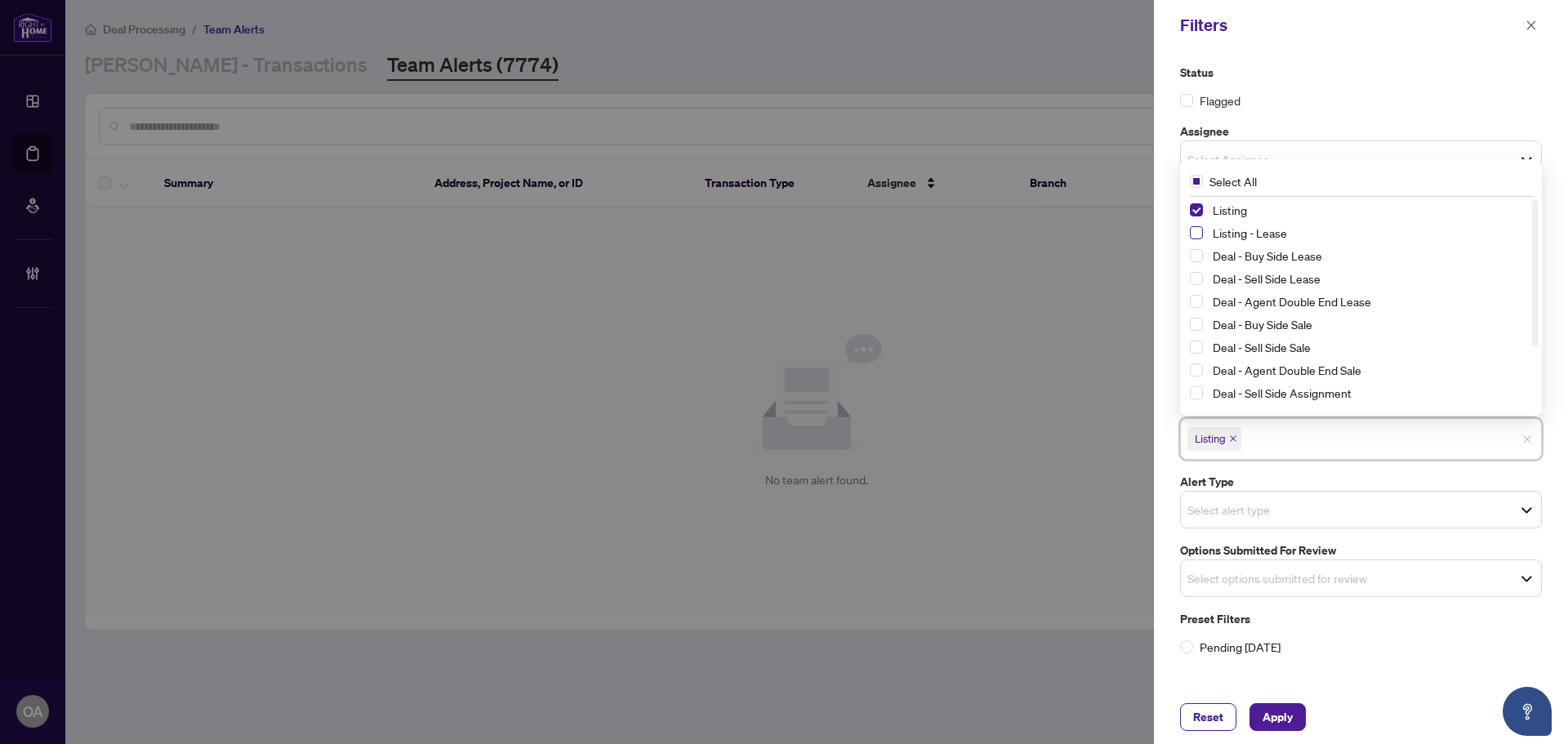
click at [1199, 238] on span "Select Listing - Lease" at bounding box center [1196, 232] width 13 height 13
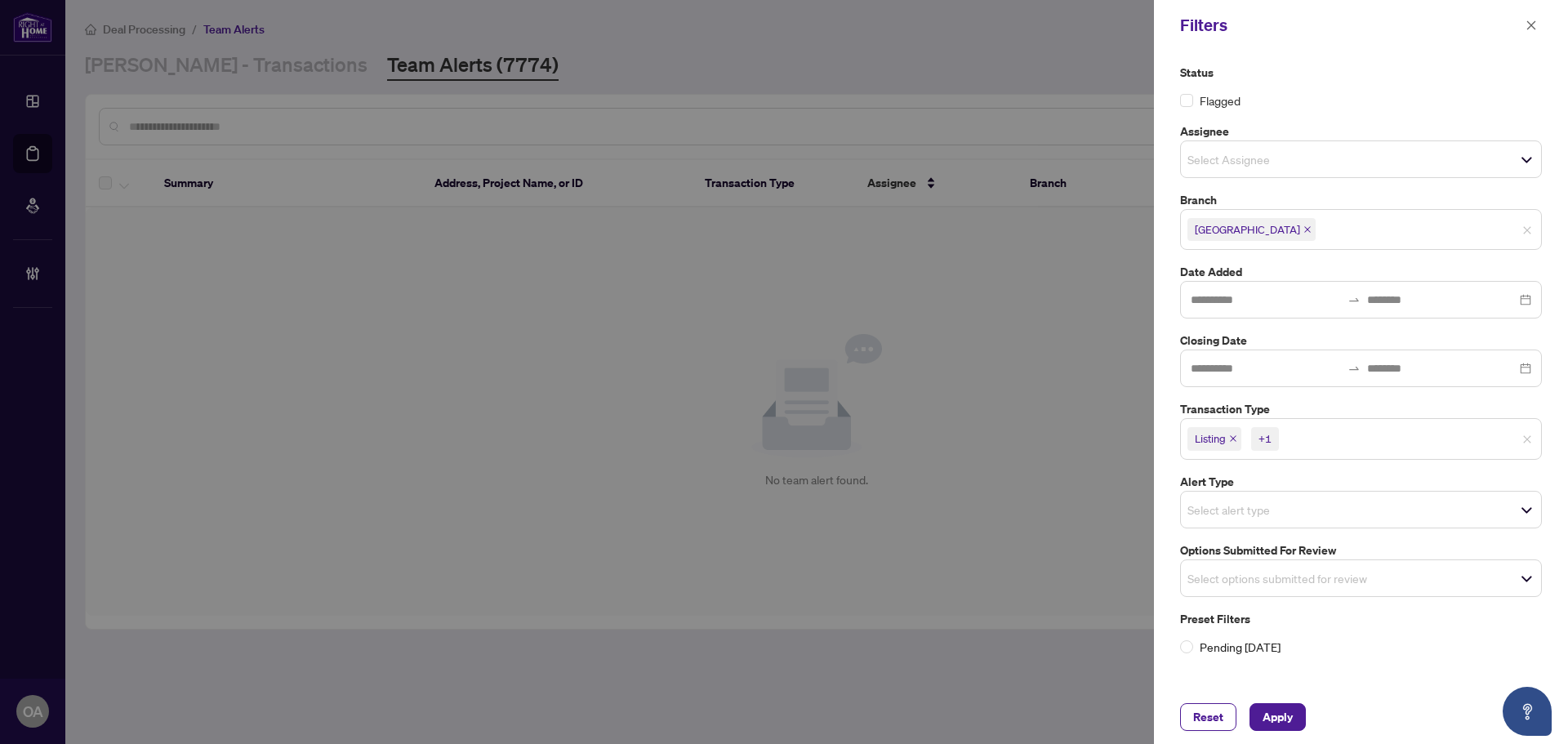
drag, startPoint x: 1535, startPoint y: 24, endPoint x: 1415, endPoint y: 31, distance: 120.2
click at [1535, 24] on icon "close" at bounding box center [1531, 25] width 11 height 11
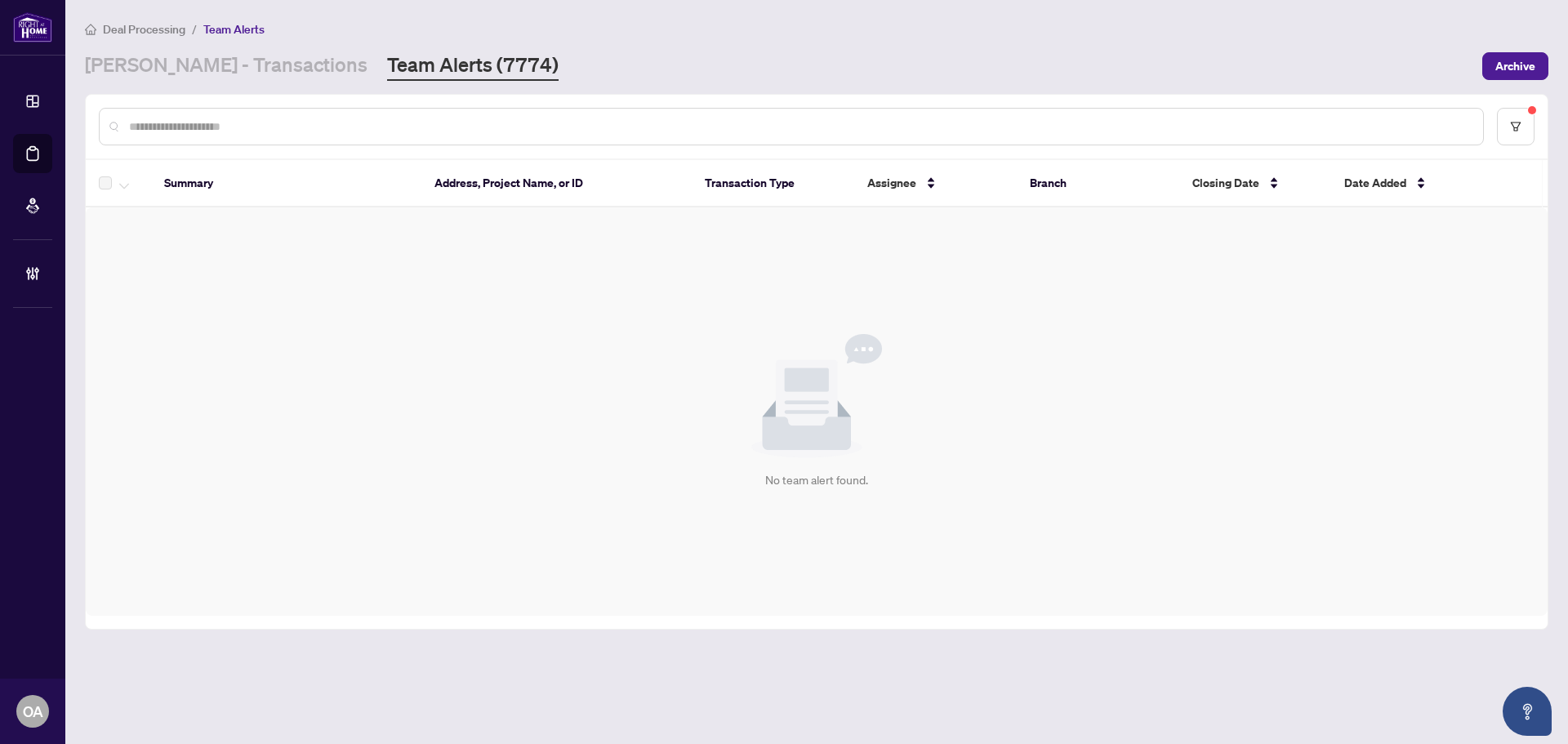
click at [247, 126] on input "text" at bounding box center [799, 126] width 1341 height 18
click at [205, 58] on link "[PERSON_NAME] - Transactions" at bounding box center [226, 66] width 282 height 29
